Goal: Task Accomplishment & Management: Complete application form

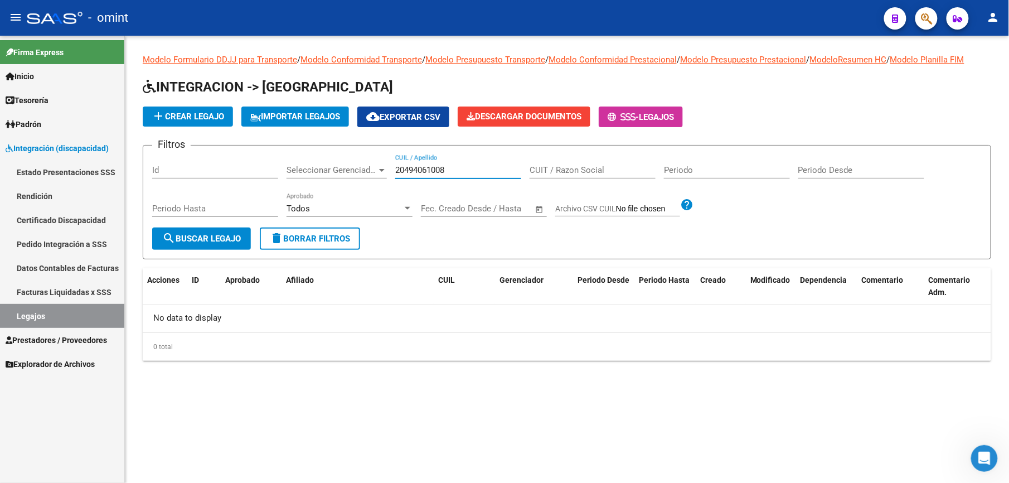
click at [446, 168] on input "20494061008" at bounding box center [458, 170] width 126 height 10
type input "27456935481"
click at [207, 239] on span "search Buscar Legajo" at bounding box center [201, 239] width 79 height 10
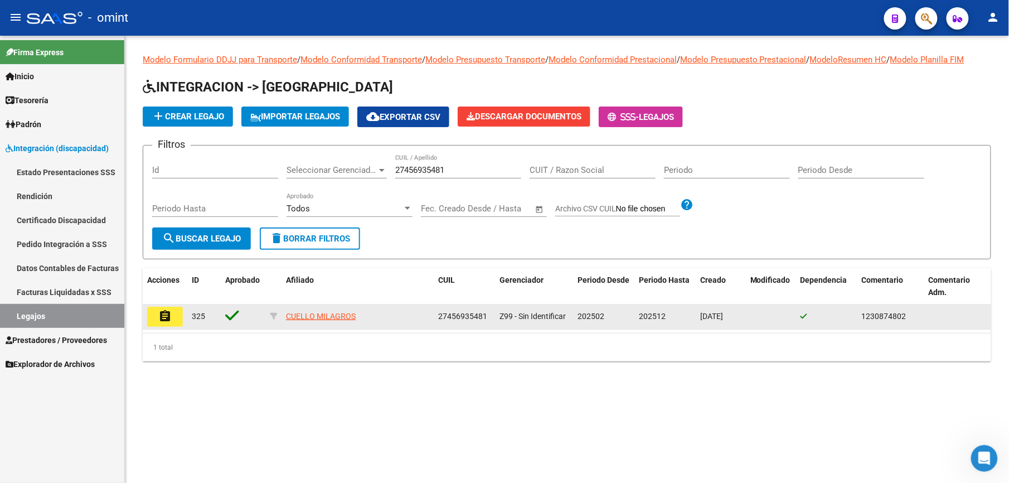
click at [173, 312] on button "assignment" at bounding box center [165, 317] width 36 height 20
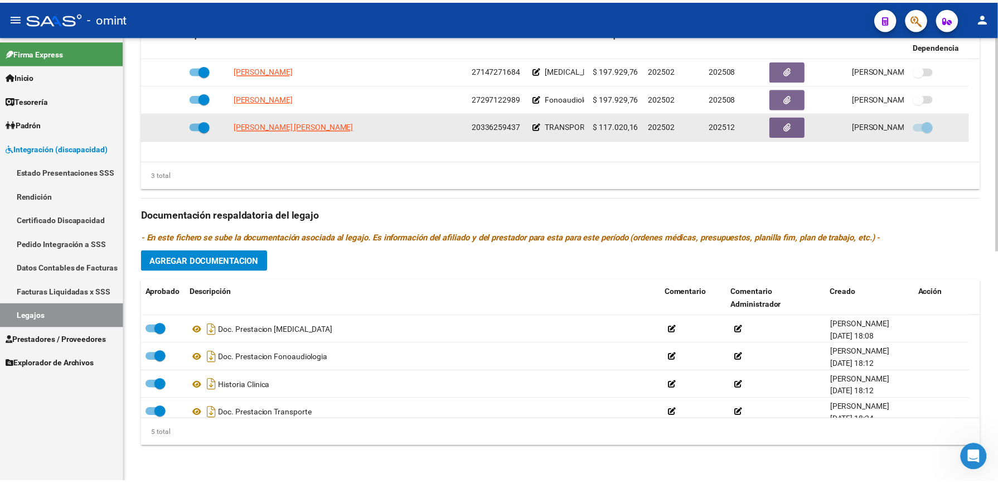
scroll to position [329, 0]
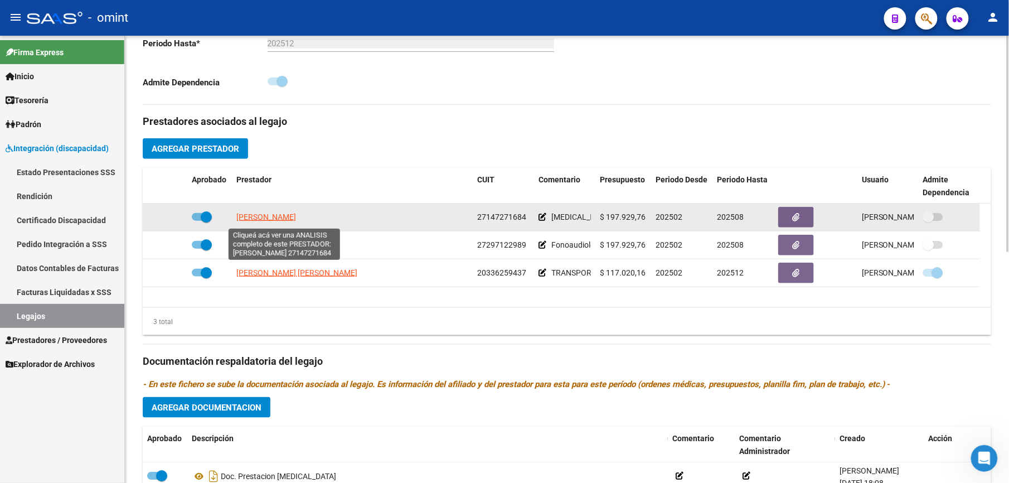
click at [296, 217] on span "[PERSON_NAME]" at bounding box center [266, 216] width 60 height 9
type textarea "27147271684"
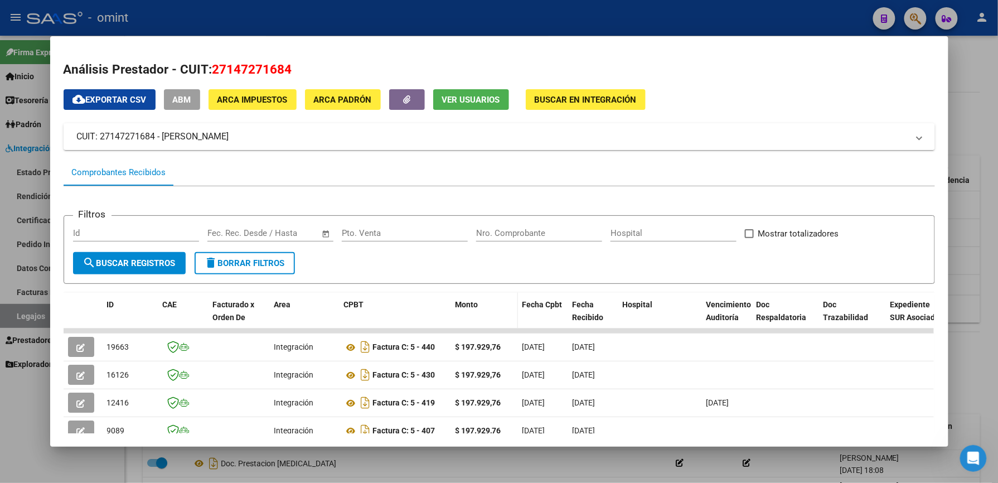
scroll to position [132, 0]
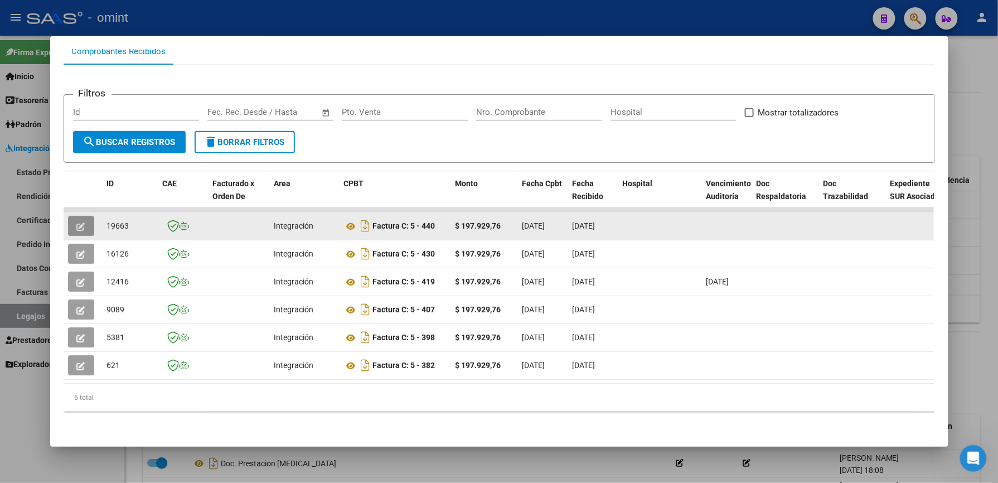
click at [86, 216] on button "button" at bounding box center [81, 226] width 26 height 20
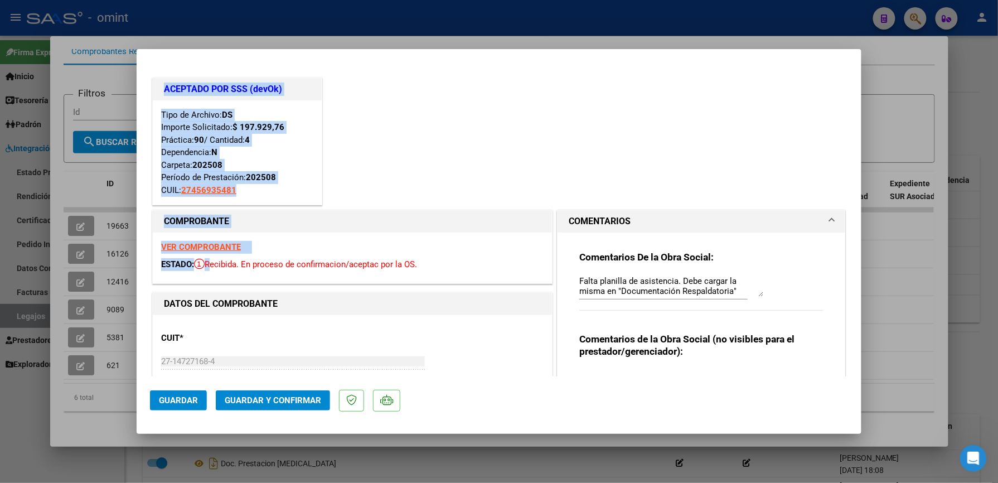
drag, startPoint x: 896, startPoint y: 268, endPoint x: 210, endPoint y: 273, distance: 686.2
click at [210, 273] on div "Análisis Prestador - CUIT: 27147271684 cloud_download Exportar CSV ABM ARCA Imp…" at bounding box center [499, 241] width 998 height 483
drag, startPoint x: 210, startPoint y: 273, endPoint x: 458, endPoint y: 208, distance: 255.8
click at [458, 208] on div "COMPROBANTE VER COMPROBANTE ESTADO: Recibida. En proceso de confirmacion/acepta…" at bounding box center [352, 246] width 405 height 79
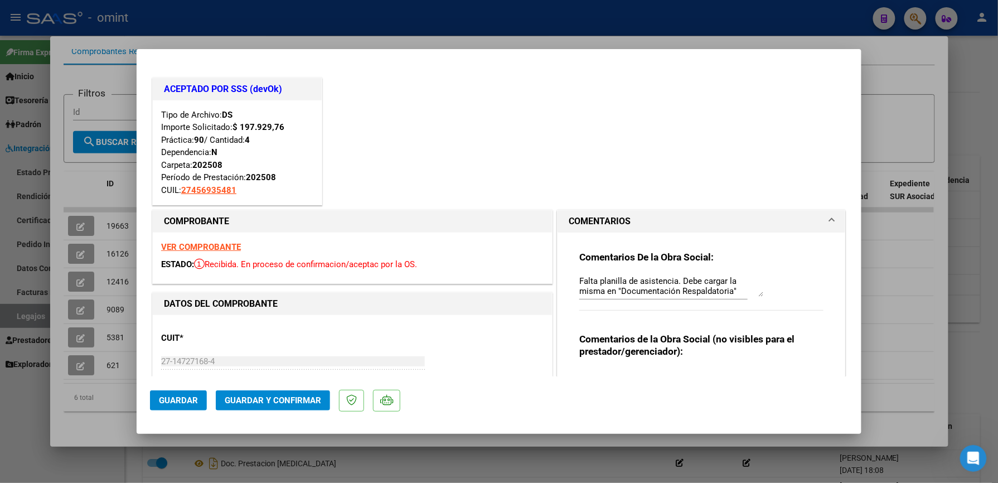
click at [200, 246] on strong "VER COMPROBANTE" at bounding box center [201, 247] width 80 height 10
click at [963, 253] on div at bounding box center [499, 241] width 998 height 483
type input "$ 0,00"
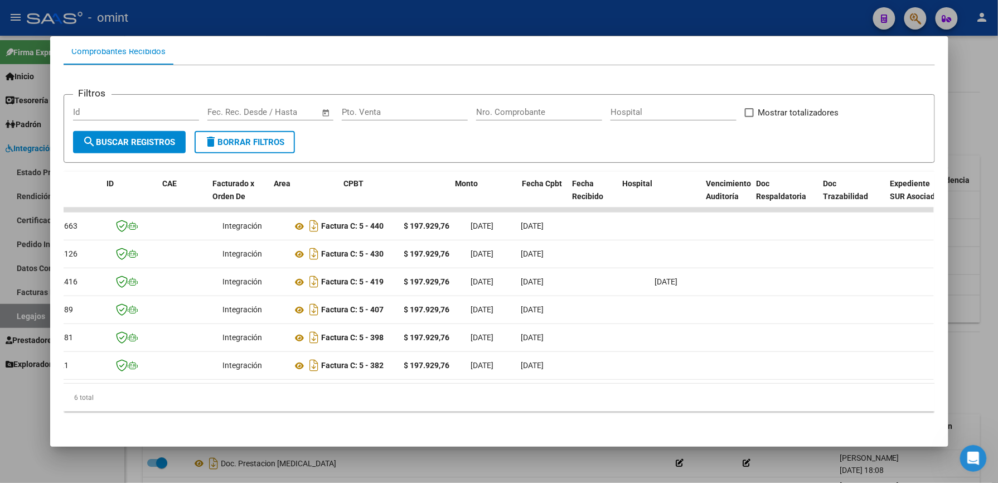
scroll to position [0, 0]
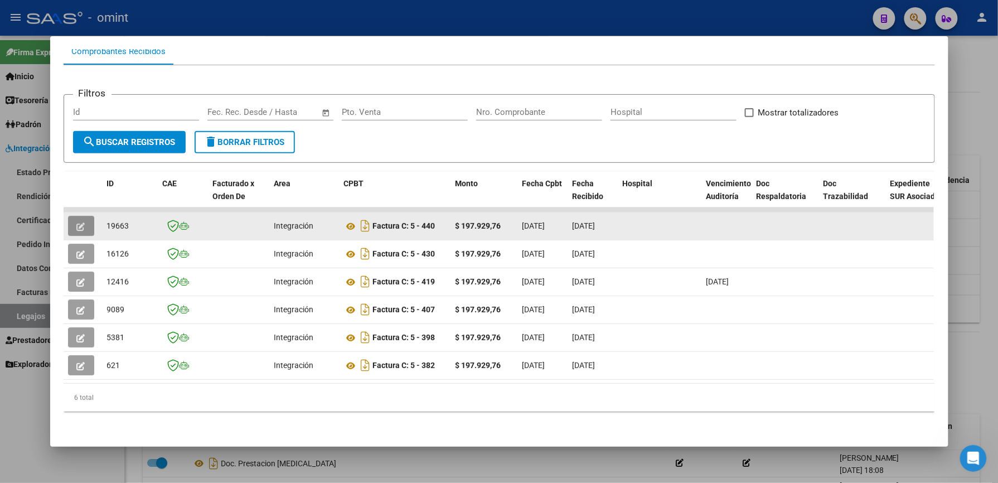
click at [77, 222] on icon "button" at bounding box center [81, 226] width 8 height 8
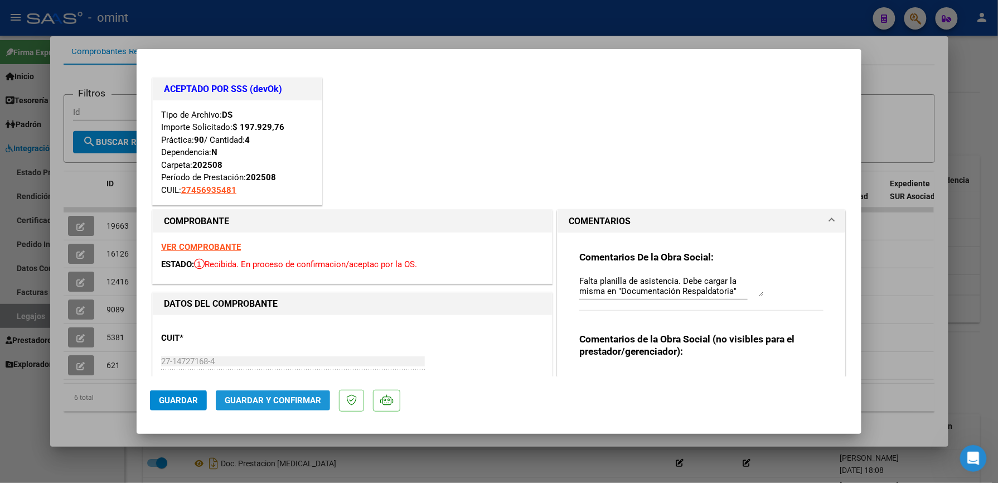
click at [288, 395] on button "Guardar y Confirmar" at bounding box center [273, 400] width 114 height 20
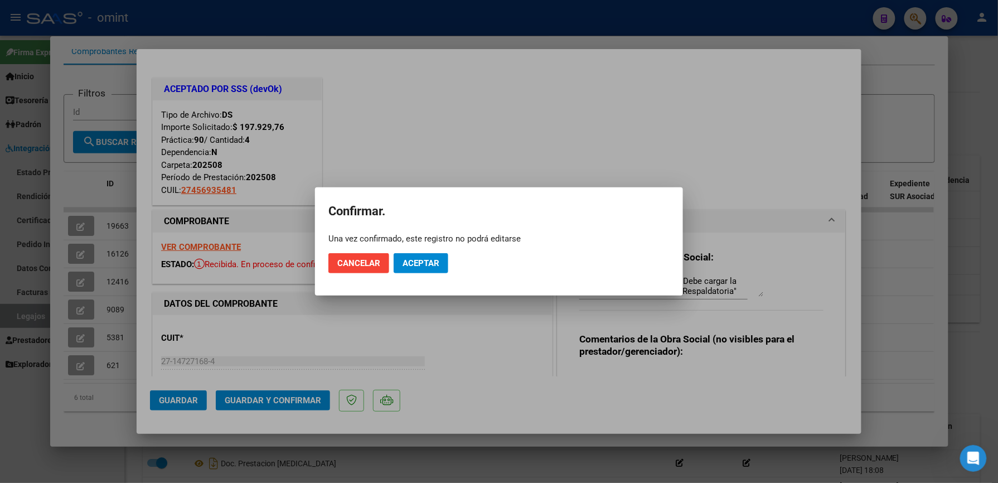
click at [289, 401] on div at bounding box center [499, 241] width 998 height 483
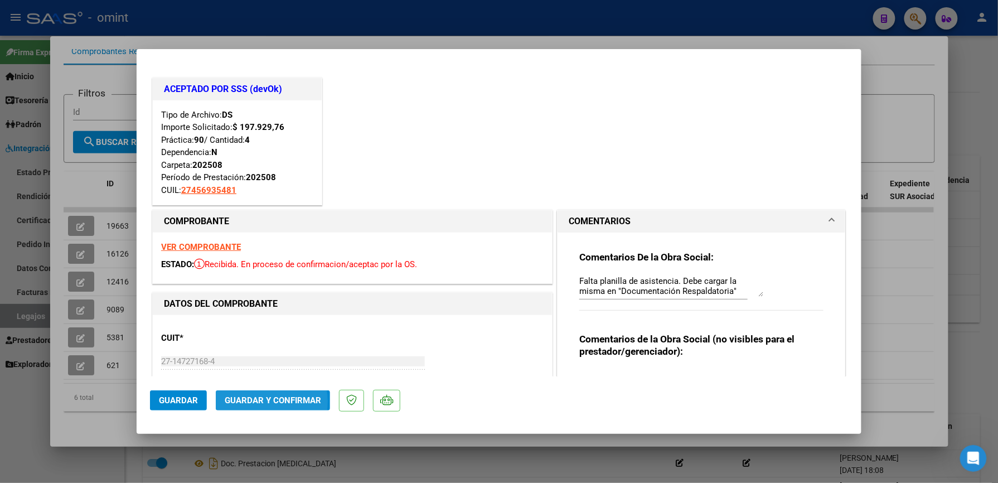
click at [249, 402] on span "Guardar y Confirmar" at bounding box center [273, 400] width 96 height 10
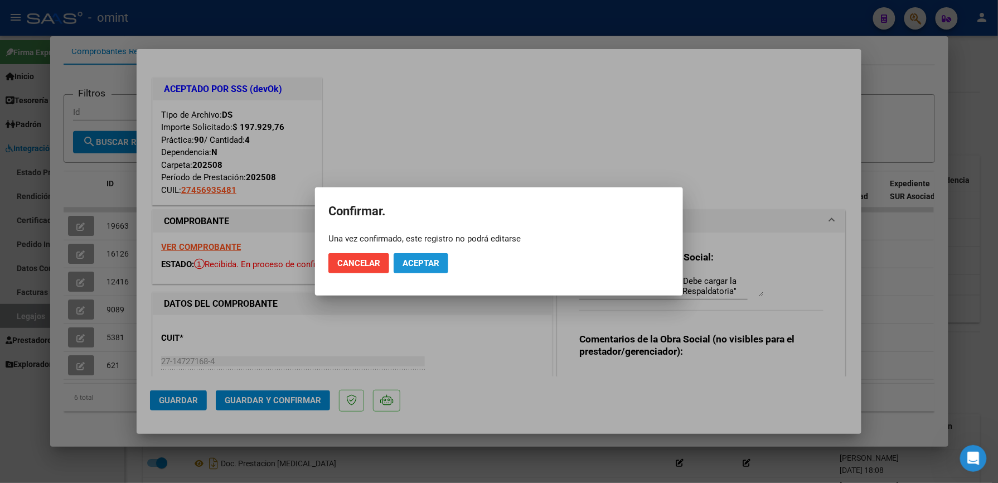
click at [425, 266] on span "Aceptar" at bounding box center [420, 263] width 37 height 10
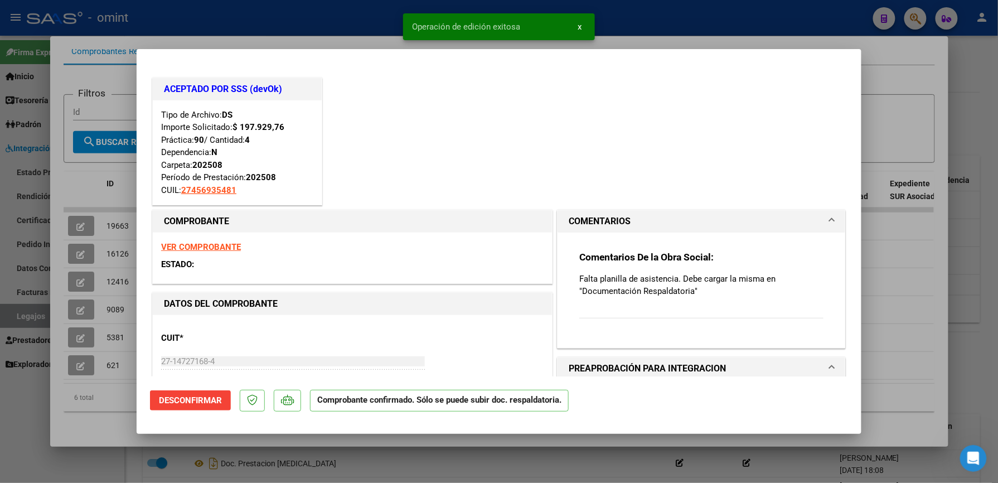
click at [910, 252] on div at bounding box center [499, 241] width 998 height 483
type input "$ 0,00"
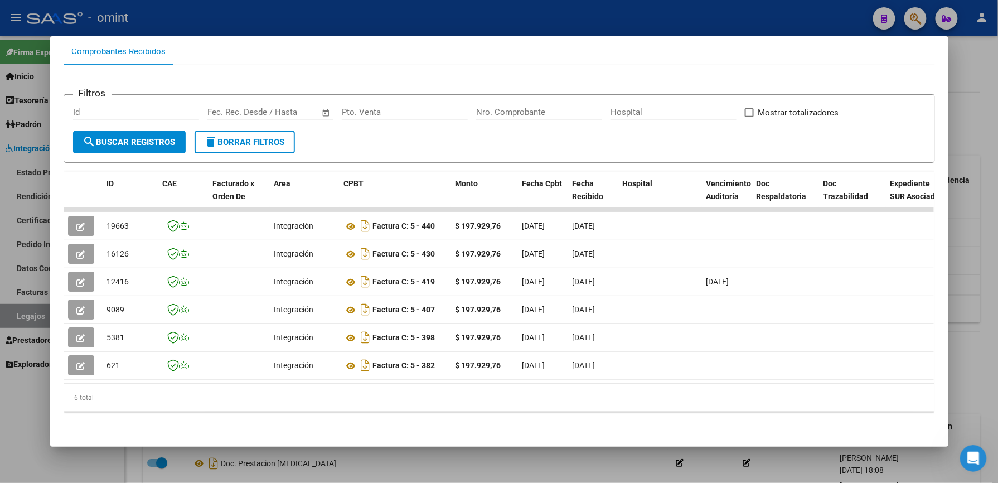
click at [972, 255] on div at bounding box center [499, 241] width 998 height 483
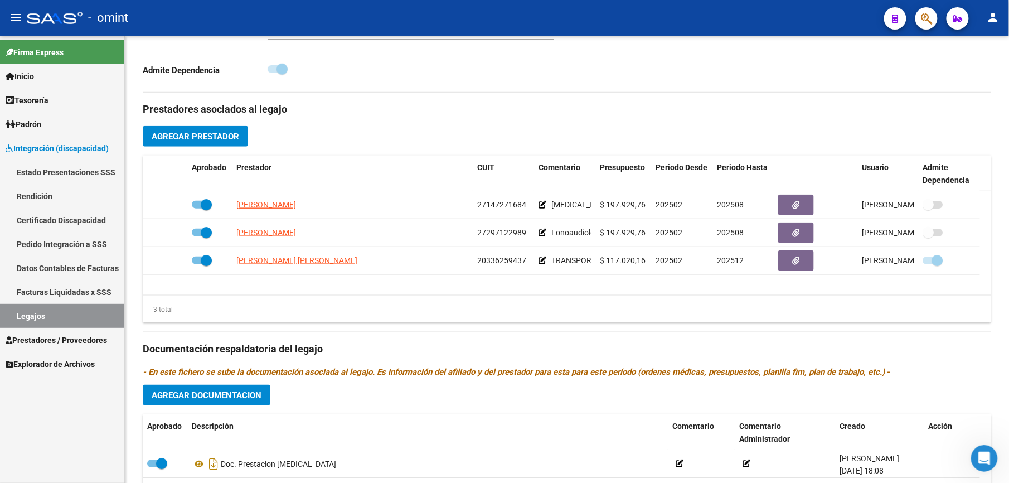
scroll to position [329, 0]
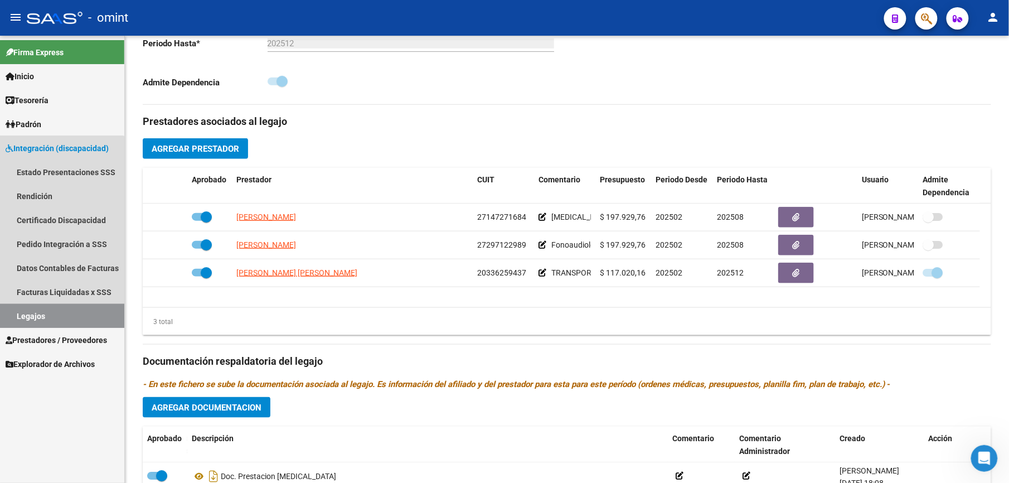
click at [37, 311] on link "Legajos" at bounding box center [62, 316] width 124 height 24
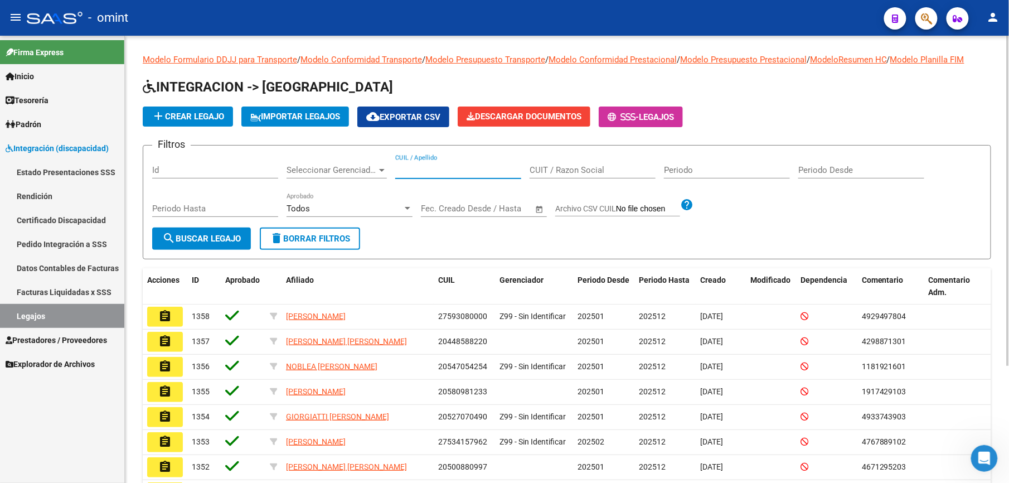
click at [422, 171] on input "CUIL / Apellido" at bounding box center [458, 170] width 126 height 10
type input "27512278456"
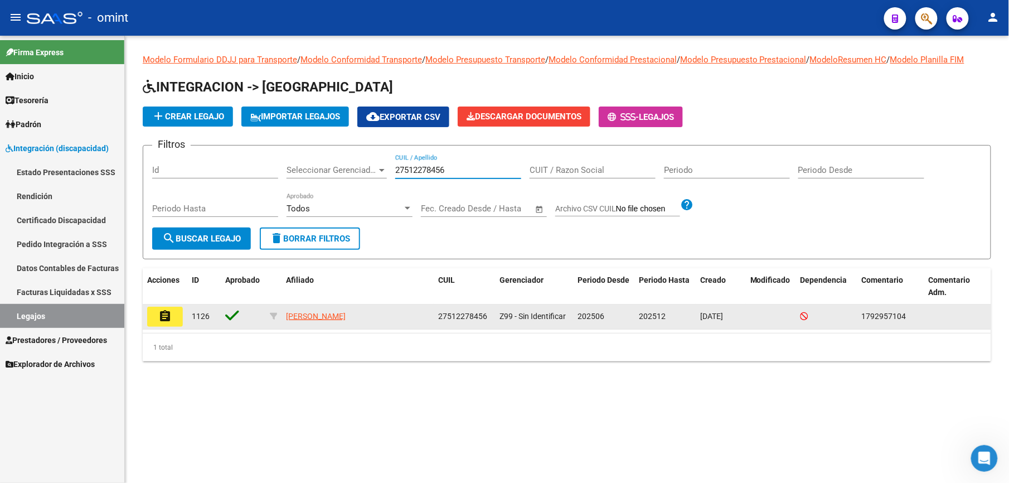
click at [170, 314] on mat-icon "assignment" at bounding box center [164, 315] width 13 height 13
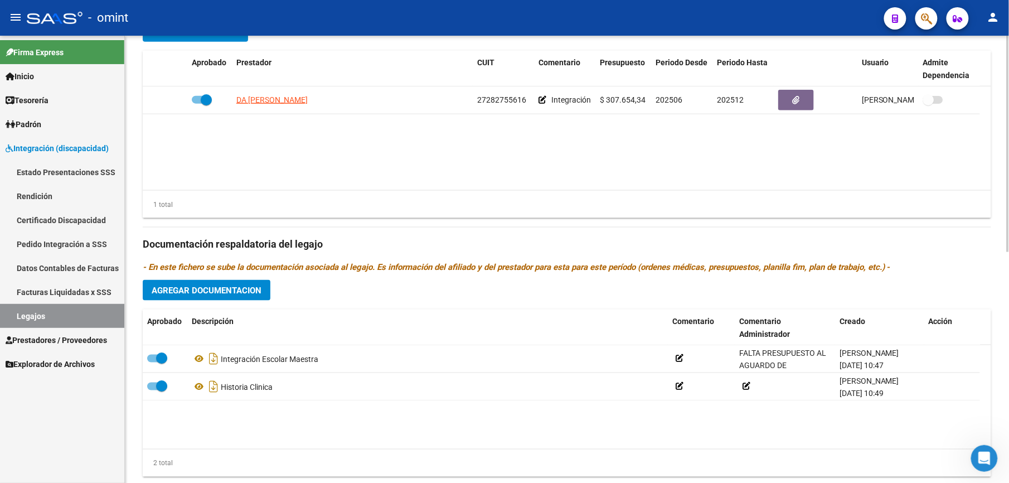
scroll to position [371, 0]
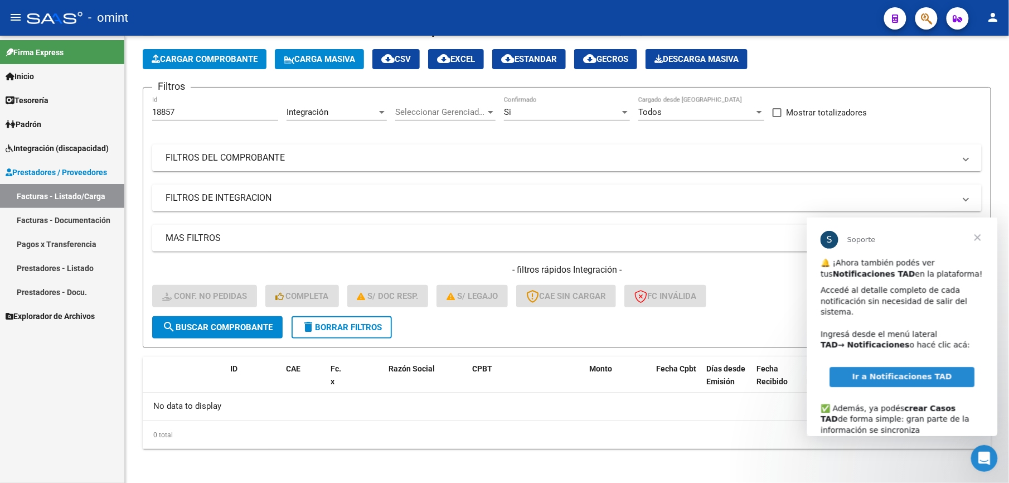
click at [41, 200] on link "Facturas - Listado/Carga" at bounding box center [62, 196] width 124 height 24
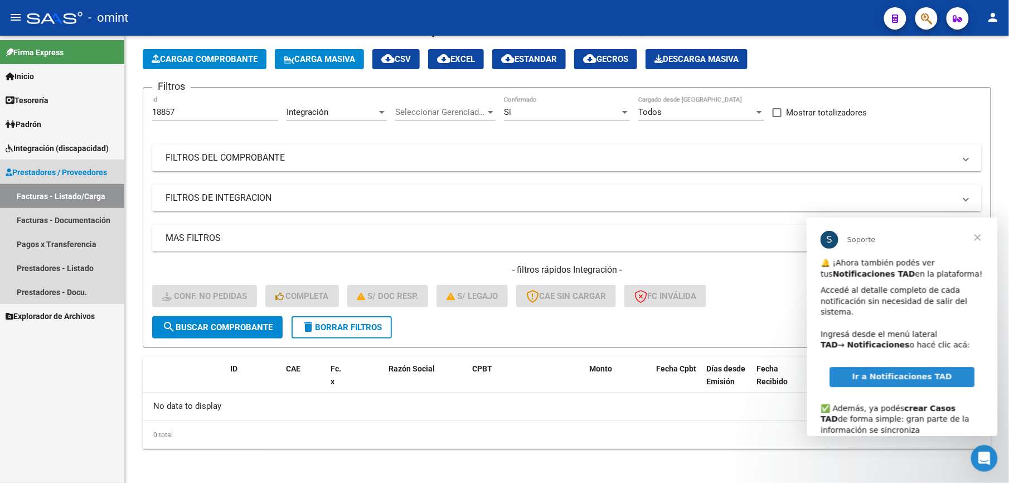
click at [47, 195] on link "Facturas - Listado/Carga" at bounding box center [62, 196] width 124 height 24
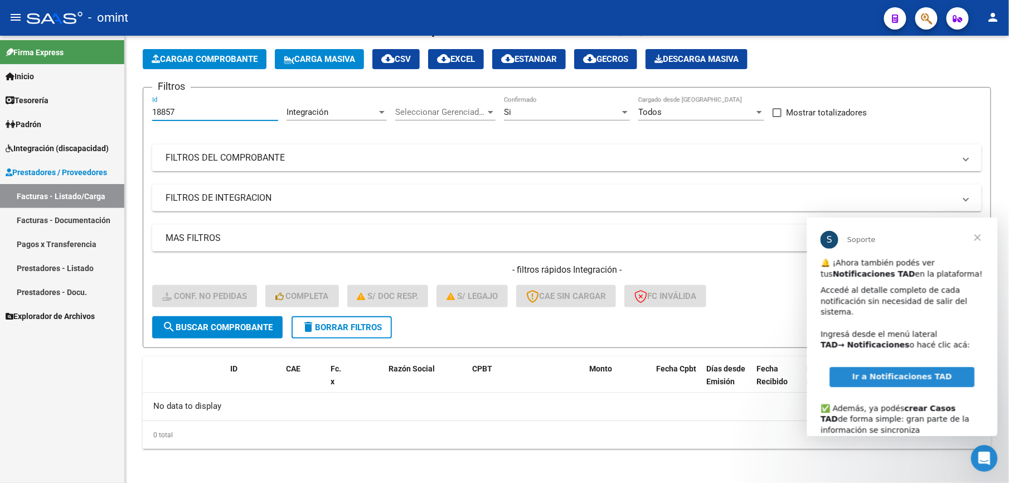
drag, startPoint x: 177, startPoint y: 108, endPoint x: 70, endPoint y: 116, distance: 107.4
click at [70, 116] on mat-sidenav-container "Firma Express Inicio Calendario SSS Instructivos Contacto OS Tesorería Extracto…" at bounding box center [504, 259] width 1009 height 447
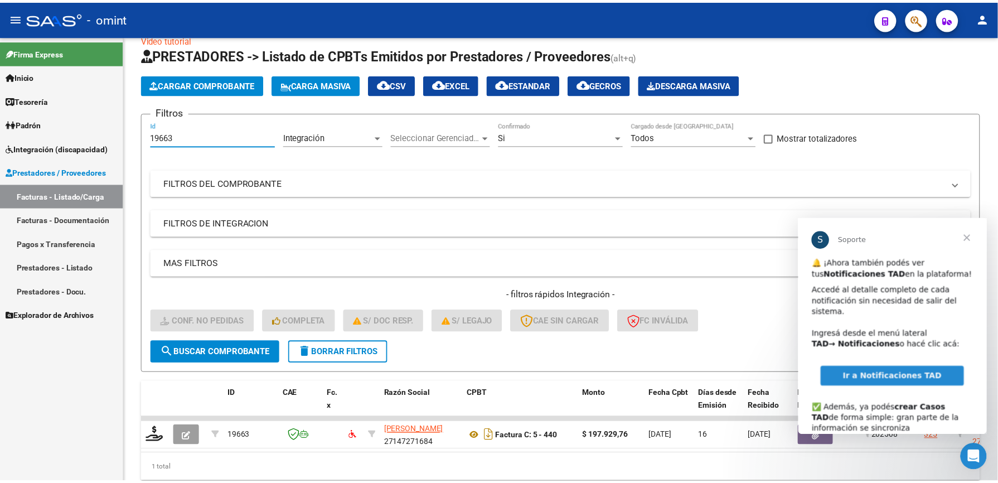
scroll to position [45, 0]
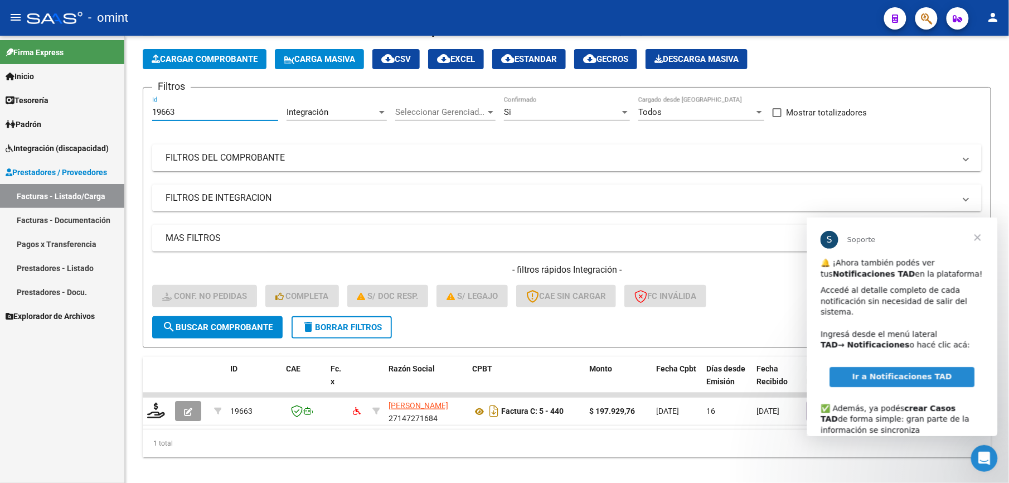
type input "19663"
click at [977, 240] on span "Cerrar" at bounding box center [977, 237] width 40 height 40
click at [978, 235] on mat-expansion-panel-header "MAS FILTROS" at bounding box center [566, 238] width 829 height 27
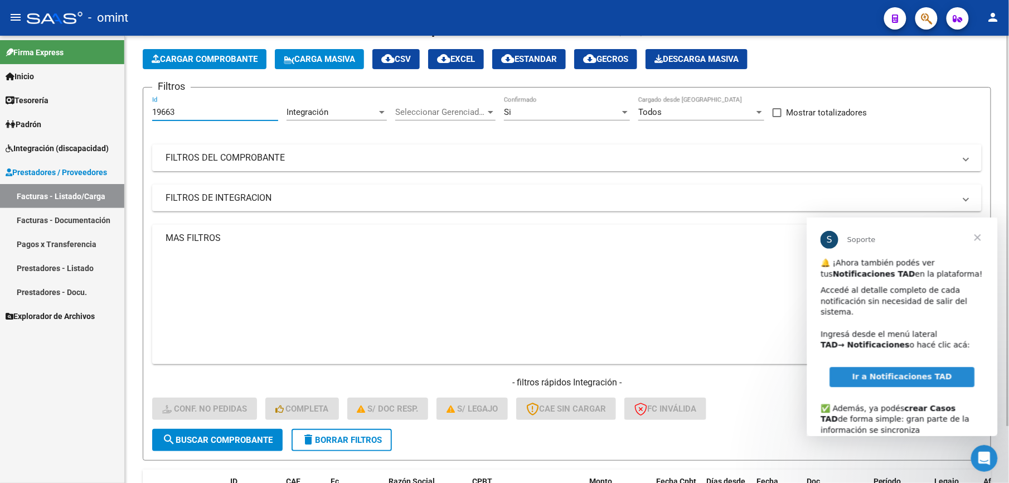
click at [978, 235] on mat-expansion-panel-header "MAS FILTROS" at bounding box center [566, 238] width 829 height 27
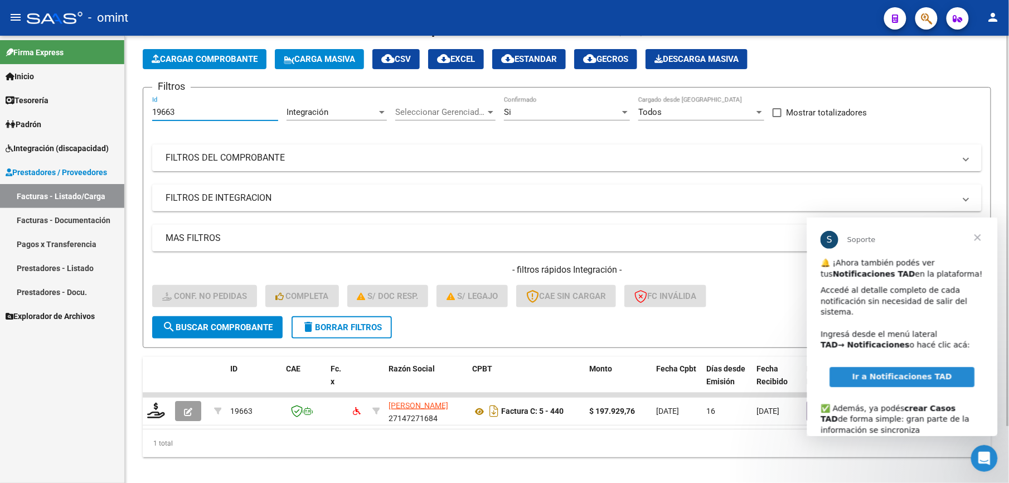
click at [981, 235] on mat-expansion-panel-header "MAS FILTROS" at bounding box center [566, 238] width 829 height 27
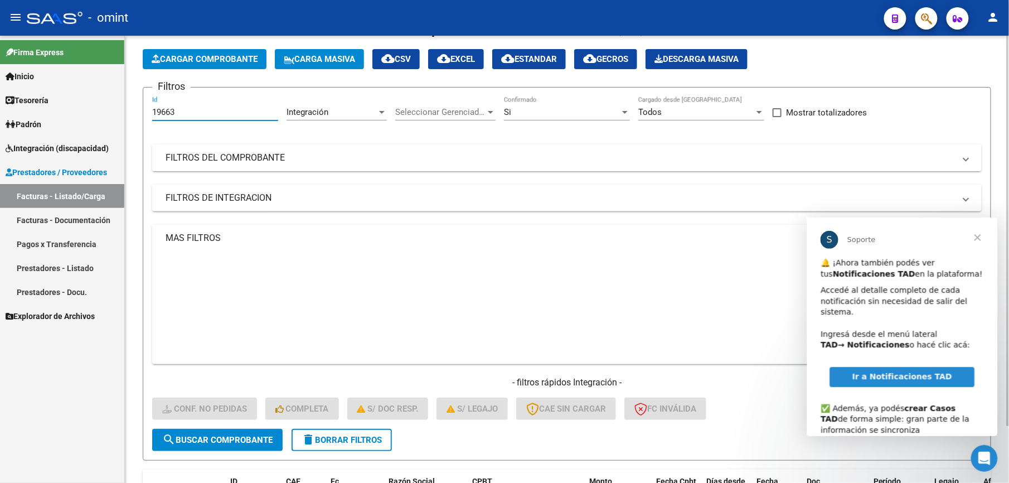
click at [978, 241] on mat-expansion-panel-header "MAS FILTROS" at bounding box center [566, 238] width 829 height 27
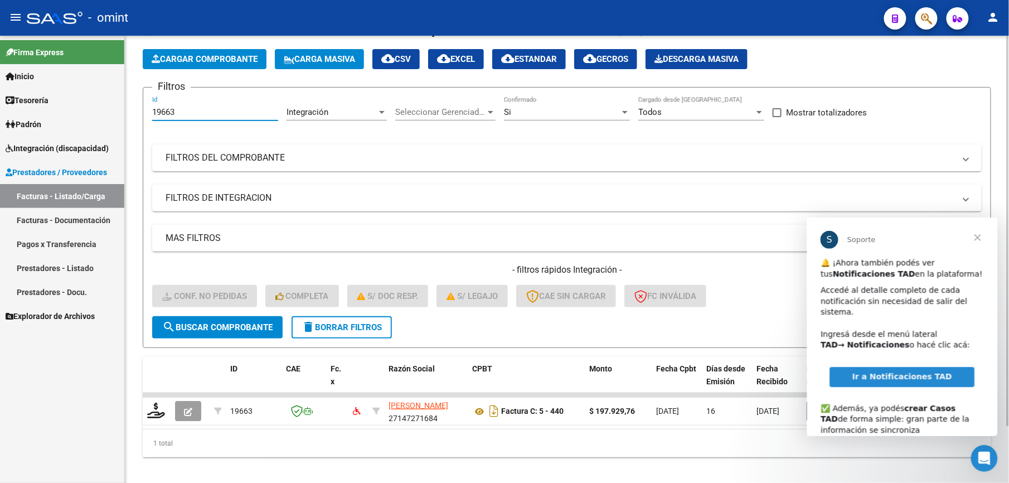
click at [978, 235] on mat-expansion-panel-header "MAS FILTROS" at bounding box center [566, 238] width 829 height 27
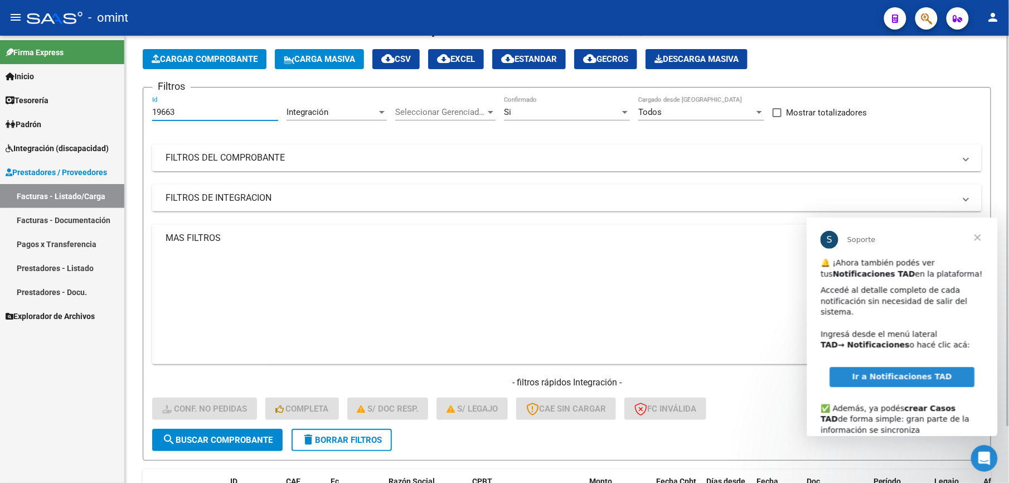
click at [978, 235] on mat-expansion-panel-header "MAS FILTROS" at bounding box center [566, 238] width 829 height 27
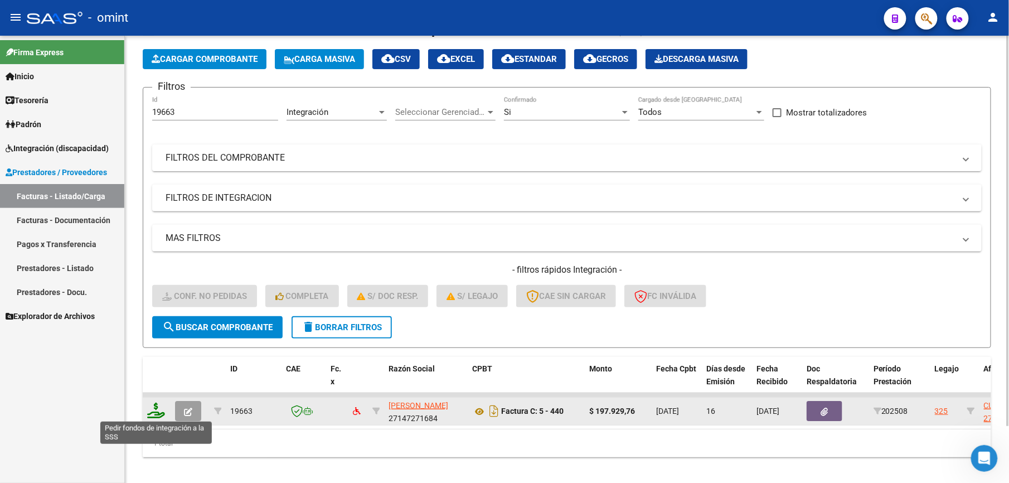
click at [158, 410] on icon at bounding box center [156, 410] width 18 height 16
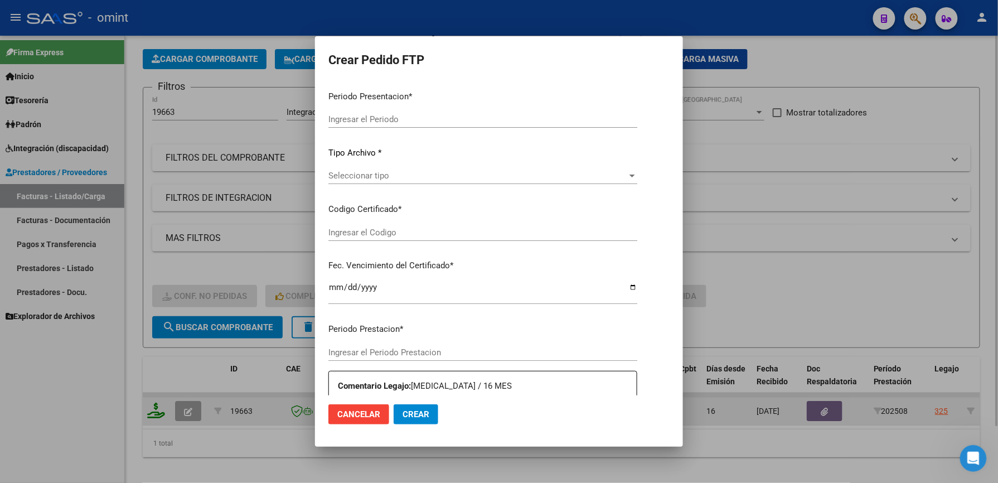
type input "202508"
type input "$ 197.929,76"
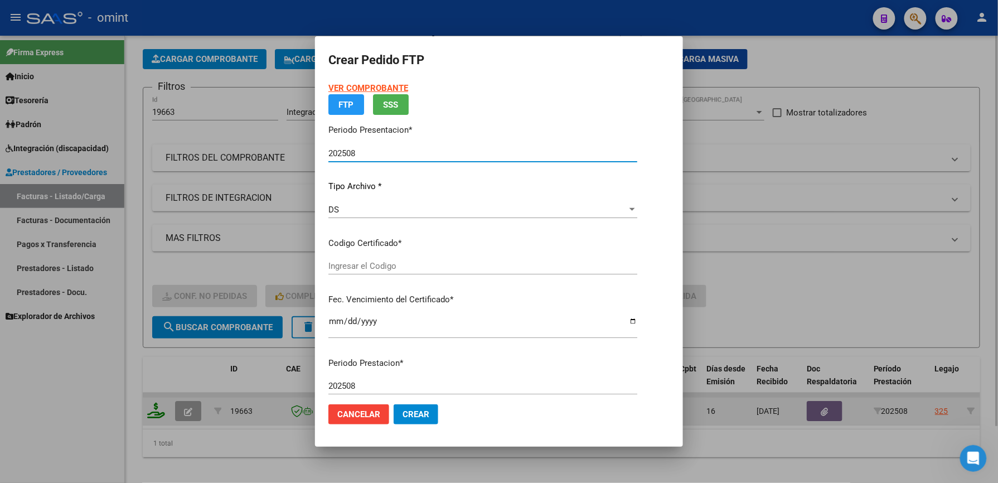
type input "5142935690"
type input "2028-10-31"
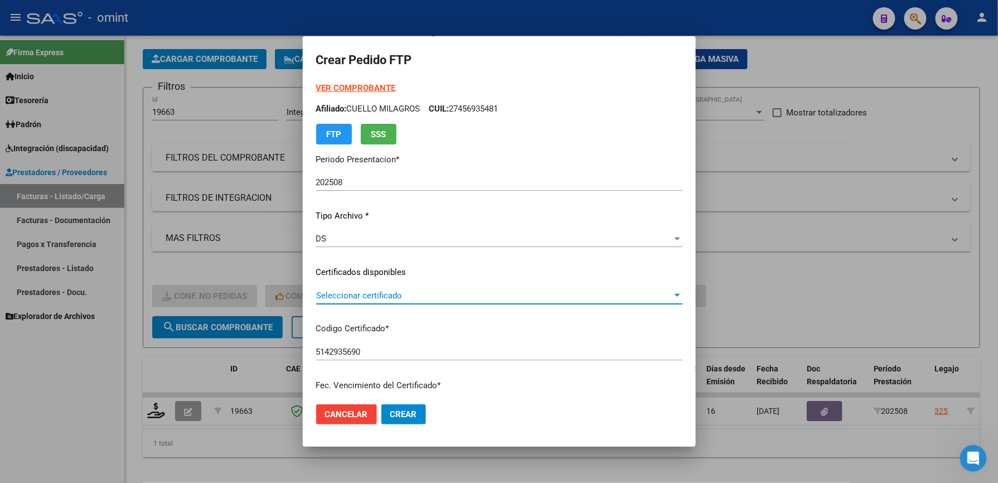
click at [342, 292] on span "Seleccionar certificado" at bounding box center [494, 295] width 356 height 10
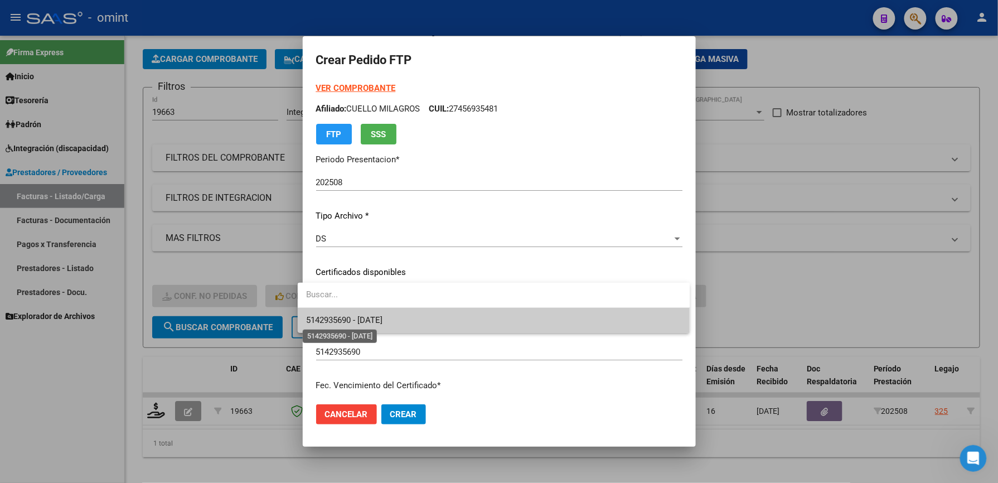
click at [362, 318] on span "5142935690 - 2028-10-31" at bounding box center [345, 320] width 76 height 10
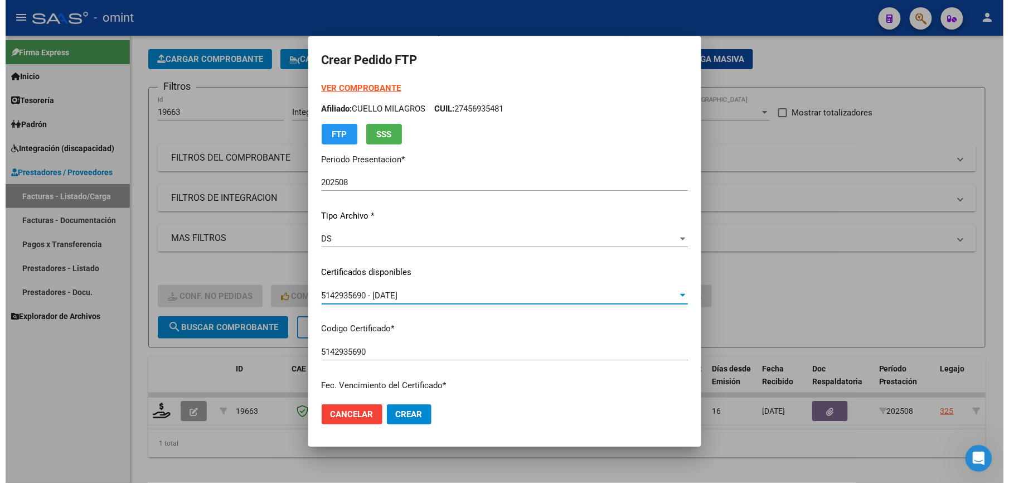
scroll to position [371, 0]
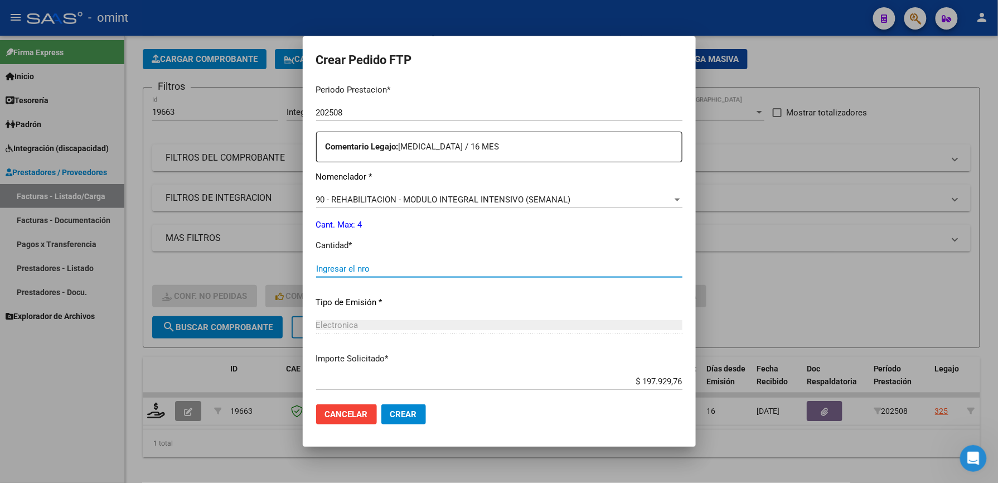
click at [363, 265] on input "Ingresar el nro" at bounding box center [499, 269] width 366 height 10
type input "4"
click at [394, 417] on span "Crear" at bounding box center [403, 414] width 27 height 10
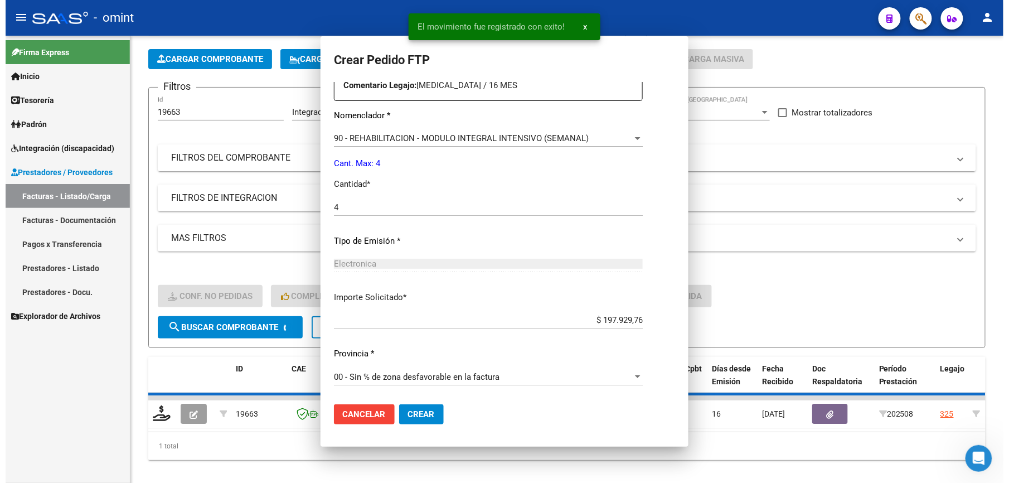
scroll to position [0, 0]
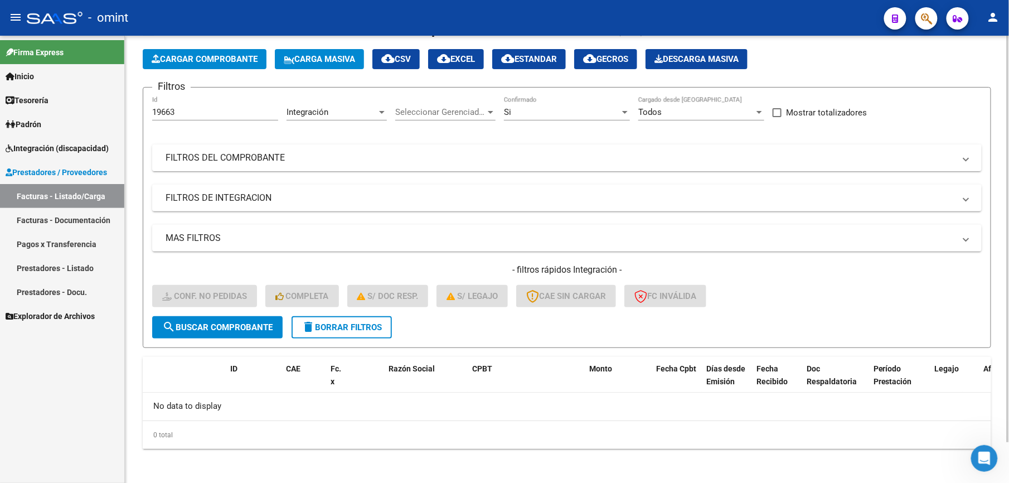
click at [437, 105] on div "Seleccionar Gerenciador Seleccionar Gerenciador" at bounding box center [445, 108] width 100 height 24
